Goal: Information Seeking & Learning: Learn about a topic

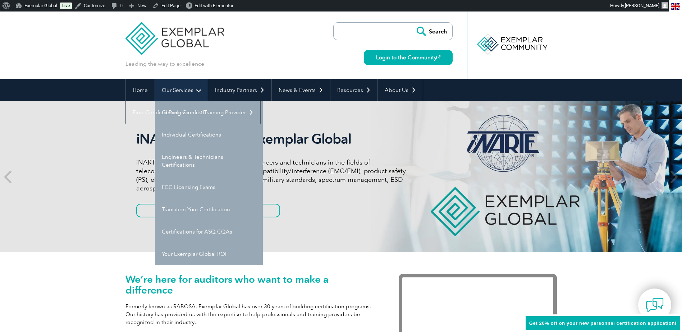
click at [187, 91] on link "Our Services" at bounding box center [181, 90] width 53 height 22
click at [183, 187] on link "FCC Licensing Exams" at bounding box center [209, 187] width 108 height 22
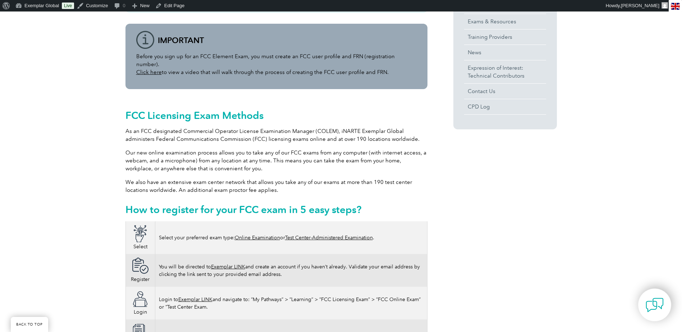
scroll to position [287, 0]
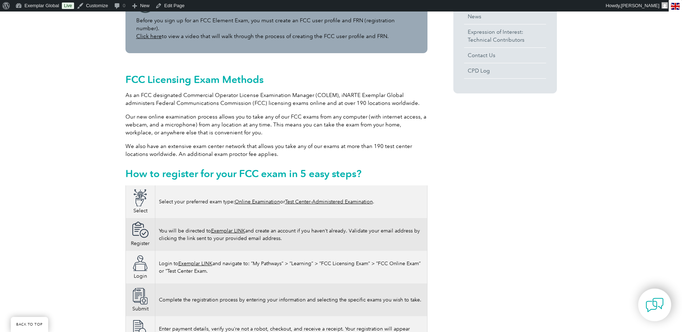
click at [319, 199] on link "Test Center-Administered Examination" at bounding box center [329, 202] width 88 height 6
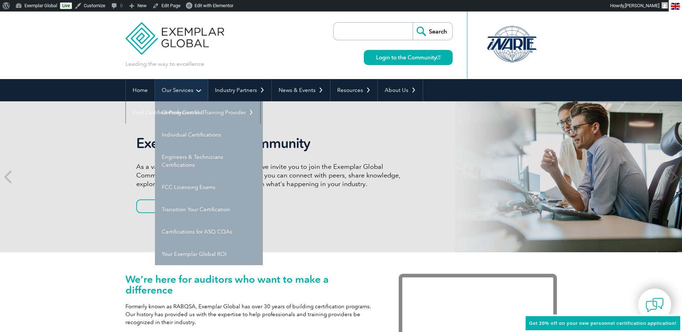
click at [175, 91] on link "Our Services" at bounding box center [181, 90] width 53 height 22
click at [182, 188] on link "FCC Licensing Exams" at bounding box center [209, 187] width 108 height 22
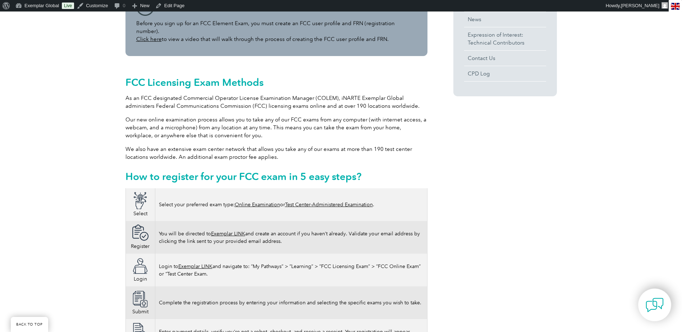
scroll to position [287, 0]
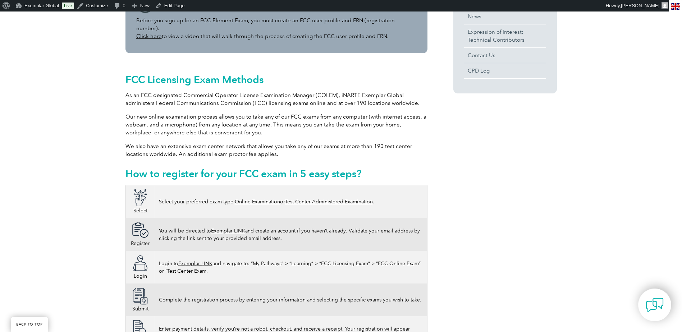
click at [327, 199] on link "Test Center-Administered Examination" at bounding box center [329, 202] width 88 height 6
